Goal: Information Seeking & Learning: Learn about a topic

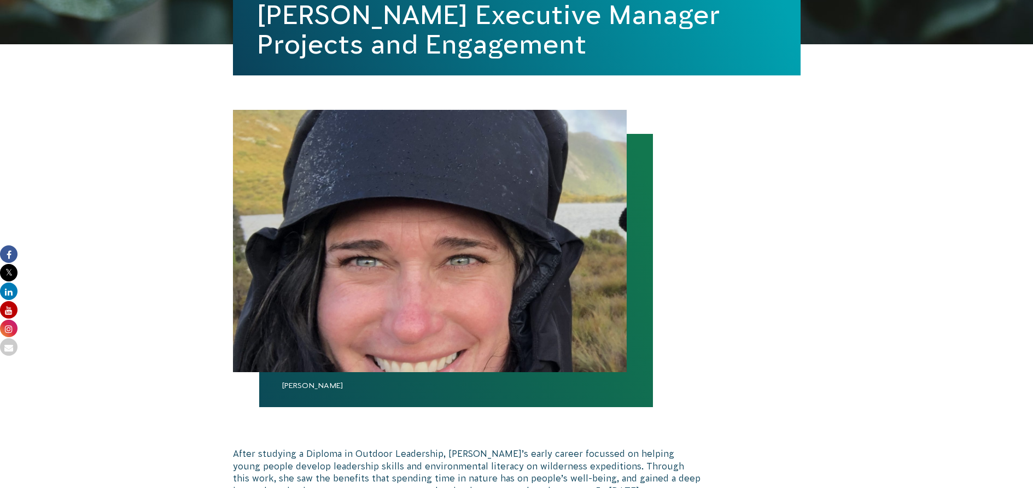
scroll to position [206, 0]
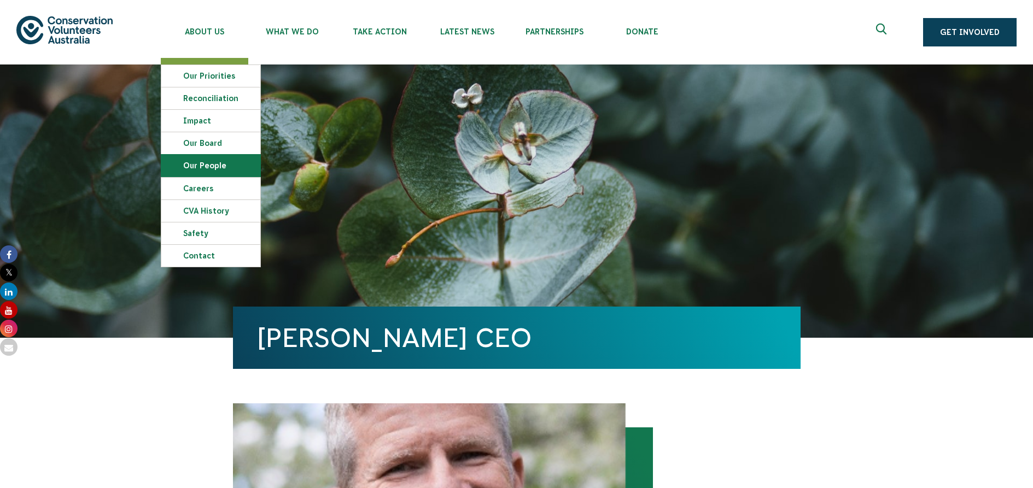
click at [217, 167] on link "Our People" at bounding box center [210, 166] width 99 height 22
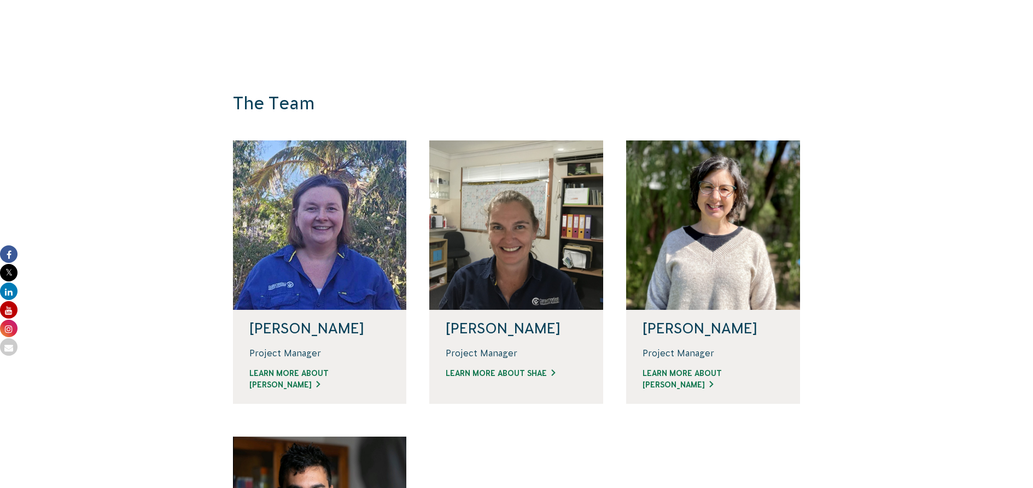
scroll to position [711, 0]
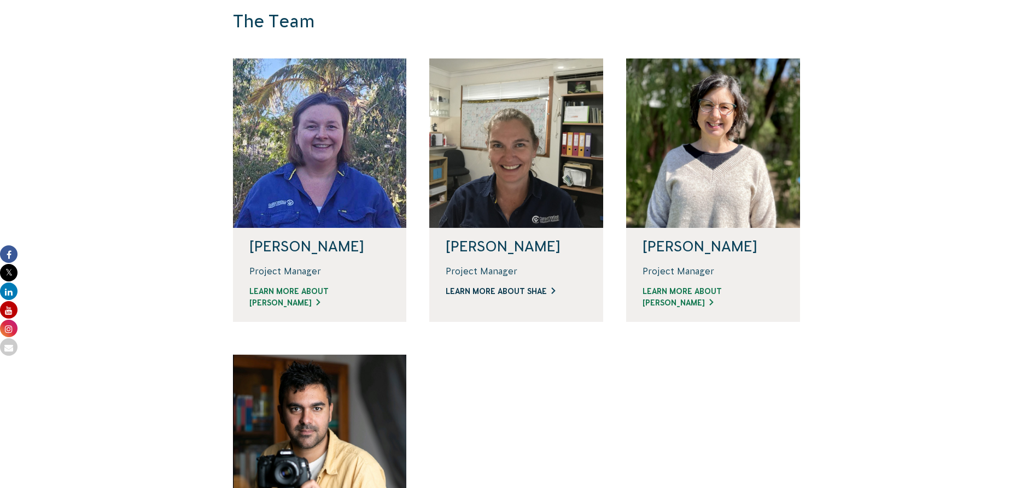
click at [502, 292] on link "Learn more about Shae" at bounding box center [516, 291] width 141 height 11
click at [318, 292] on link "Learn more about Linda" at bounding box center [319, 297] width 141 height 23
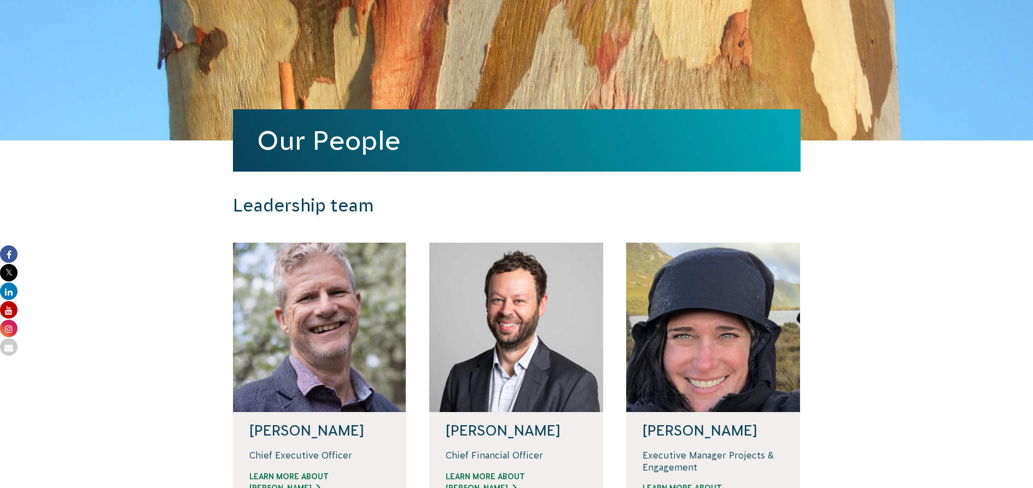
scroll to position [0, 0]
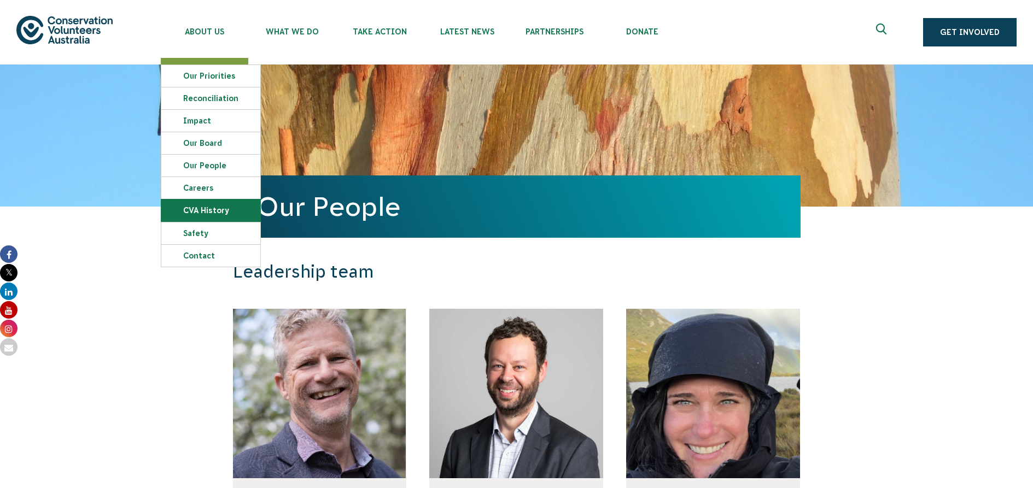
click at [219, 217] on link "CVA history" at bounding box center [210, 211] width 99 height 22
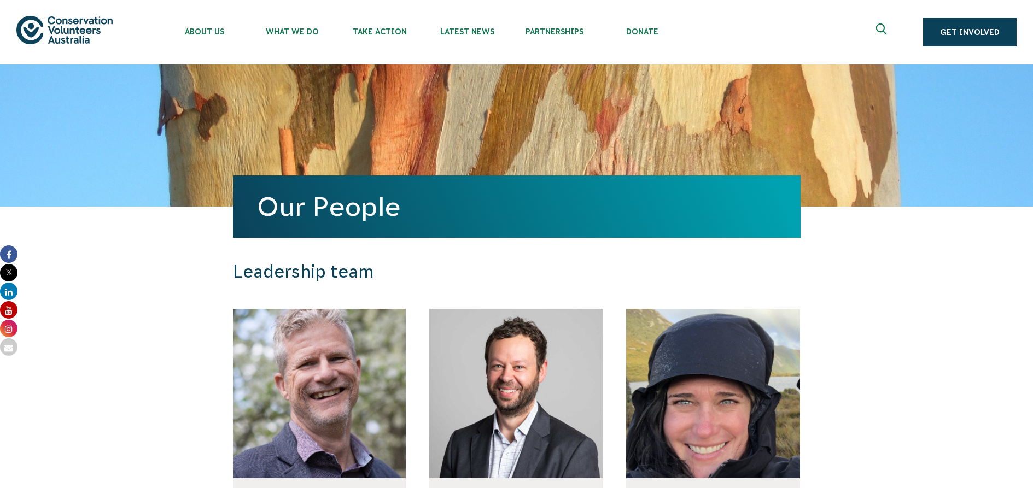
click at [211, 250] on section "Leadership team Phil Harrison Chief Executive Officer Learn more about Phil Dav…" at bounding box center [516, 440] width 1033 height 466
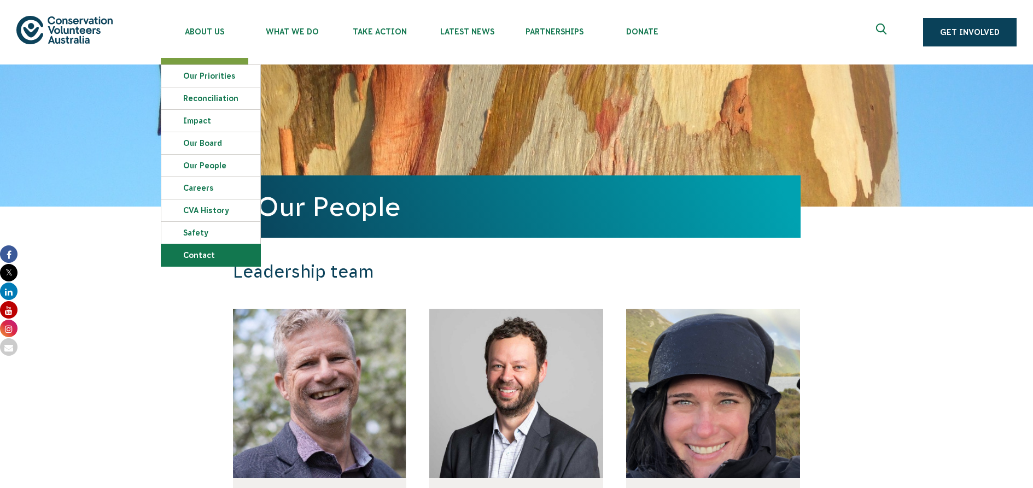
click at [199, 254] on link "Contact" at bounding box center [210, 255] width 99 height 22
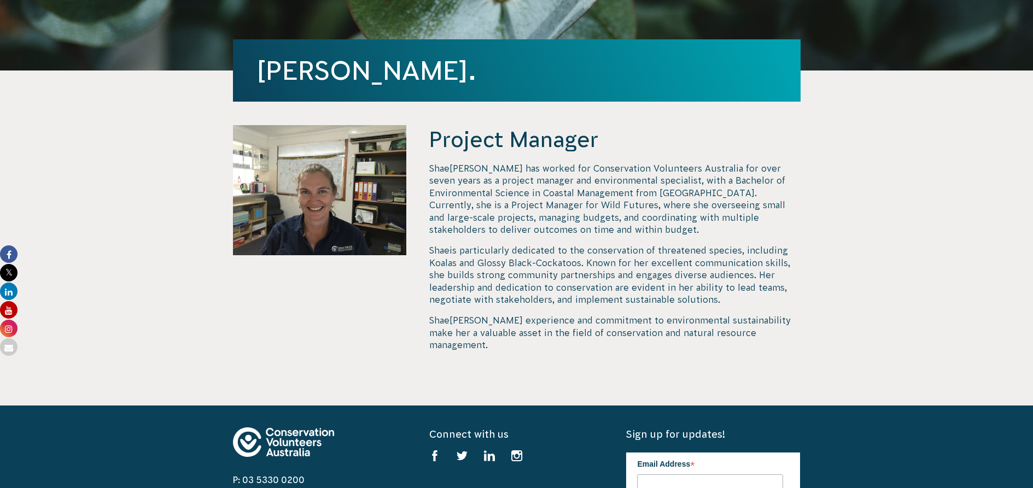
scroll to position [328, 0]
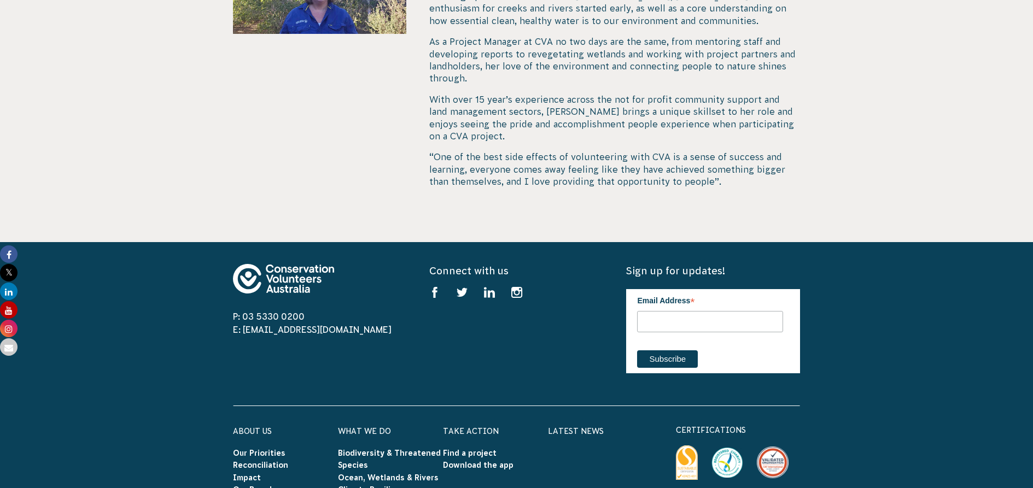
scroll to position [492, 0]
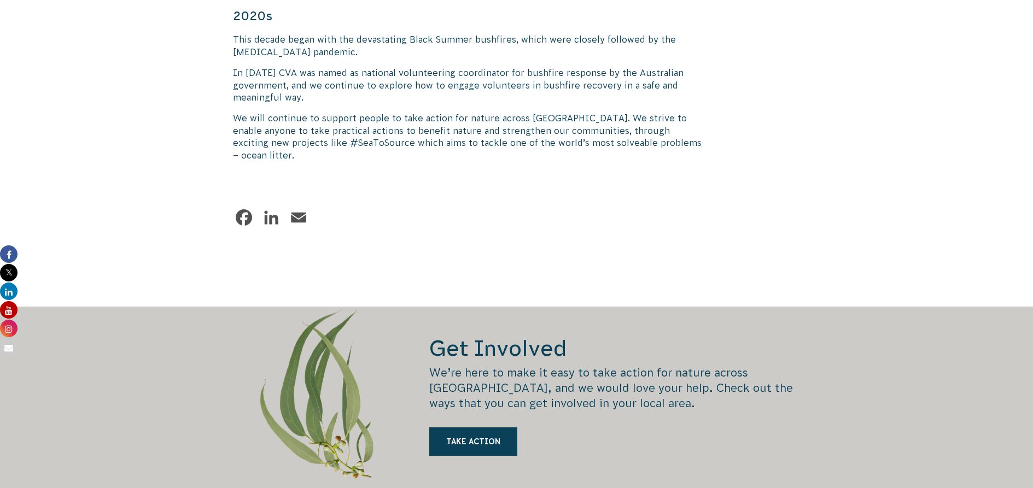
scroll to position [1914, 0]
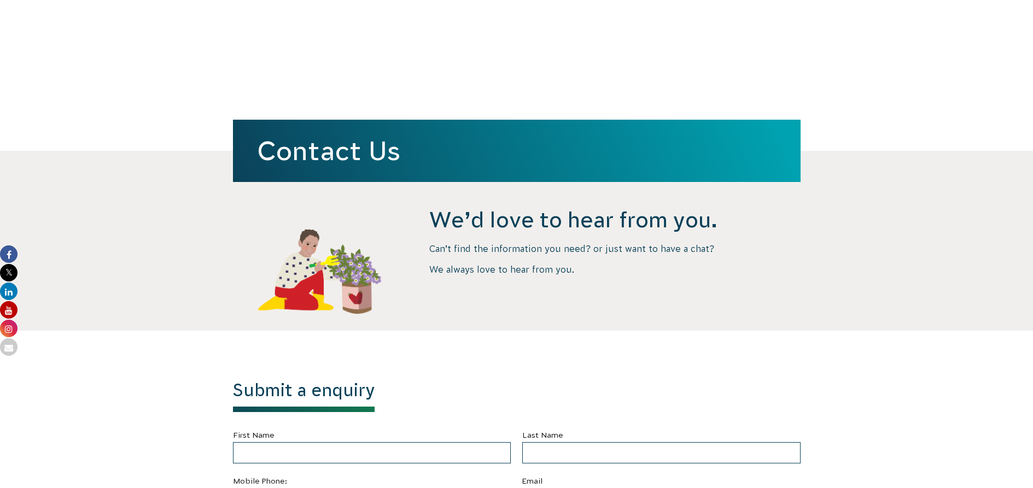
scroll to position [109, 0]
